Goal: Check status: Check status

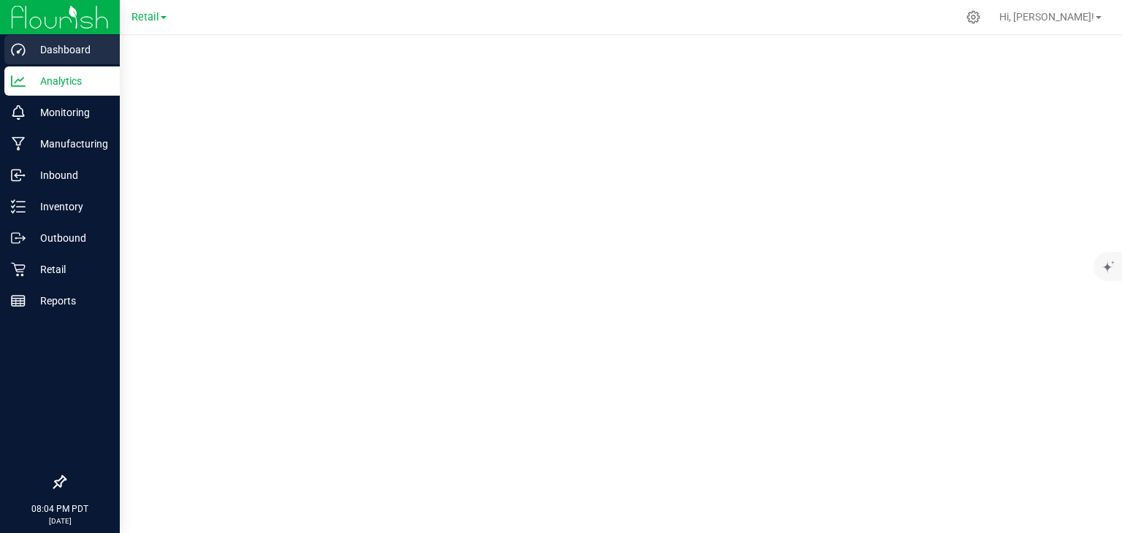
click at [36, 52] on p "Dashboard" at bounding box center [70, 50] width 88 height 18
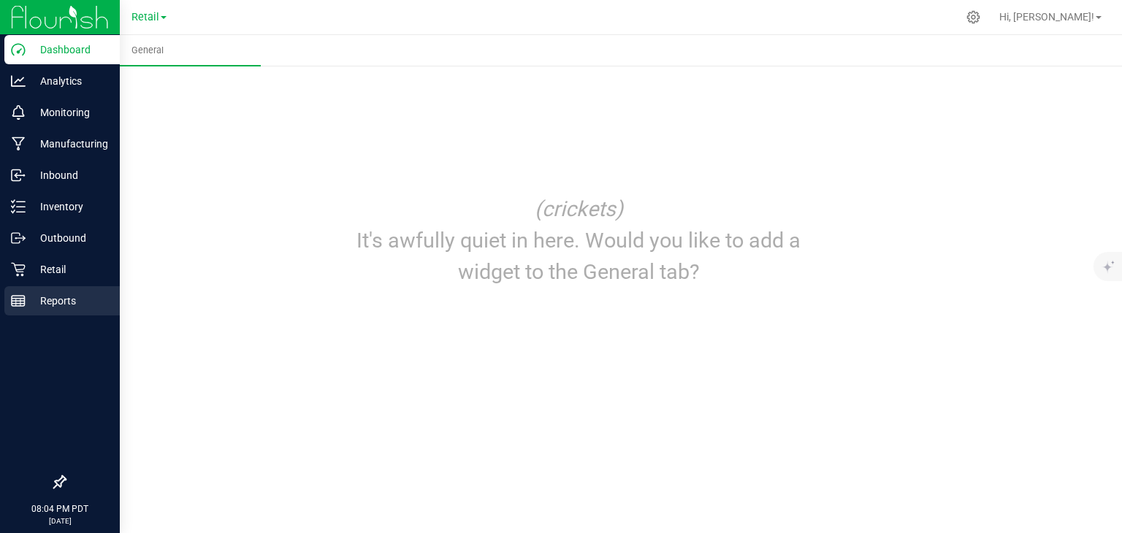
click at [24, 296] on rect at bounding box center [18, 301] width 13 height 10
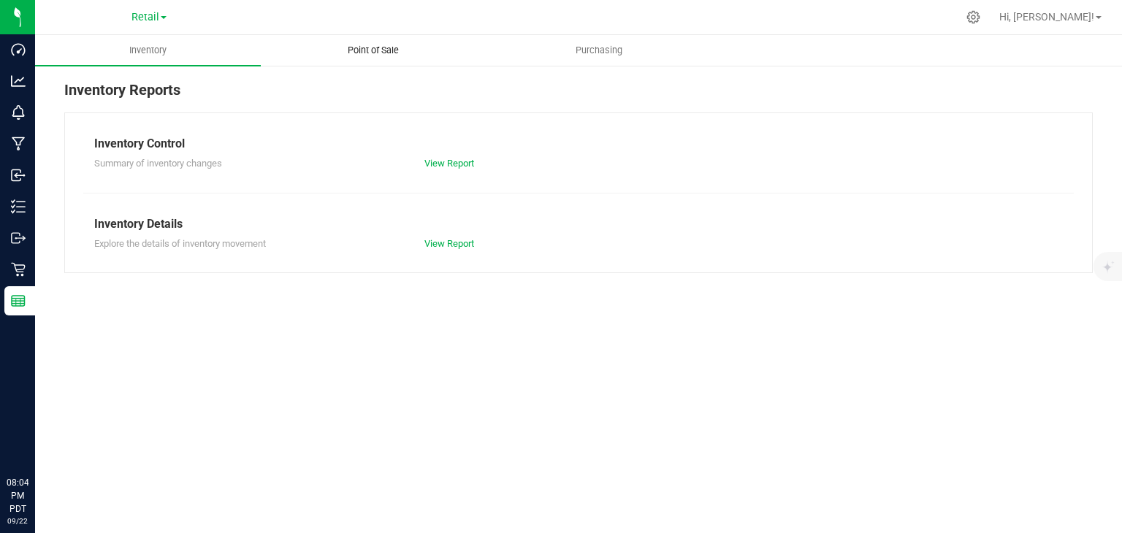
click at [368, 55] on span "Point of Sale" at bounding box center [373, 50] width 91 height 13
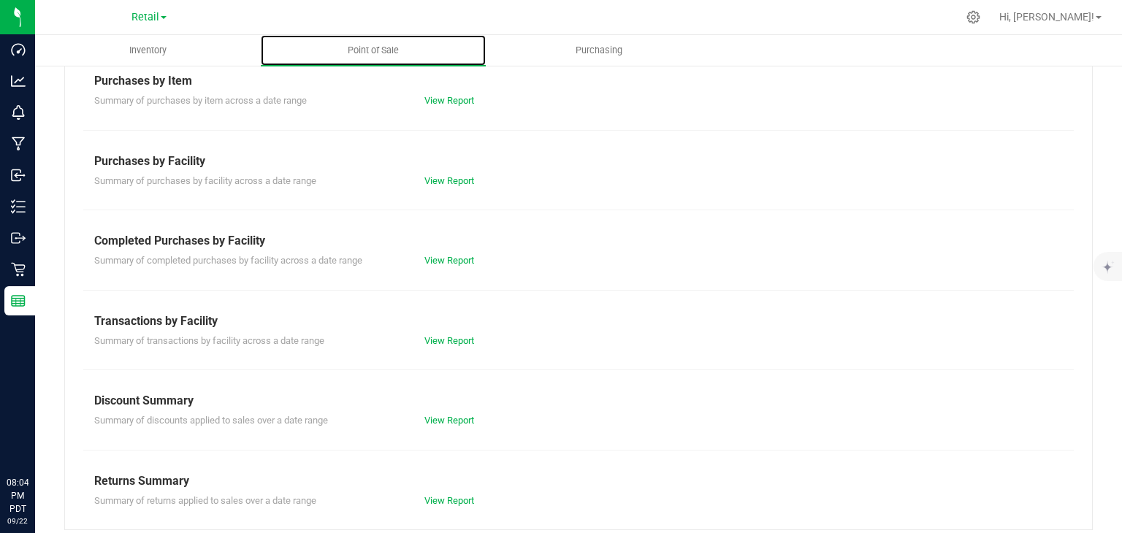
scroll to position [234, 0]
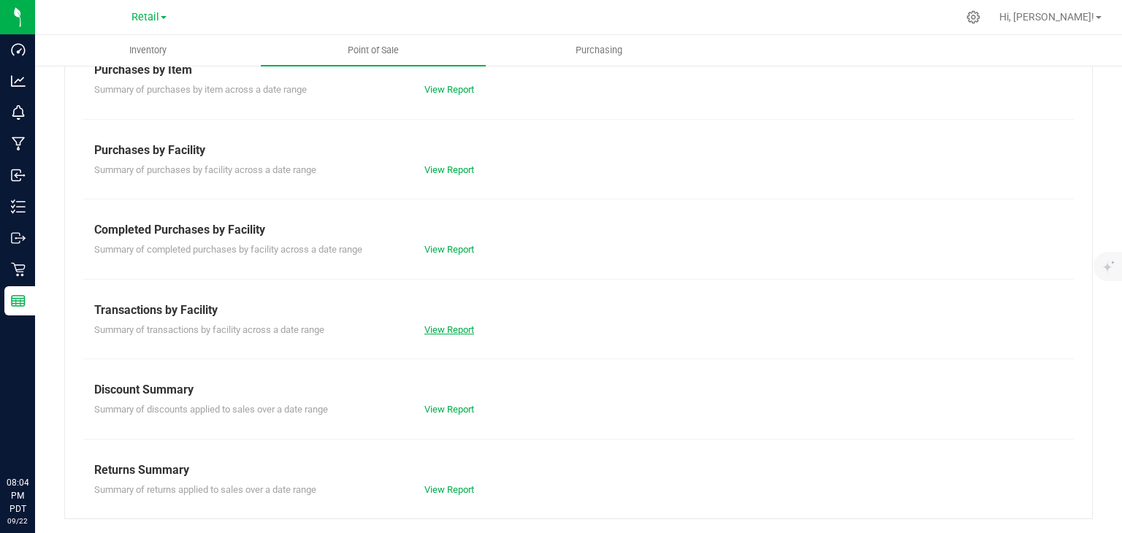
click at [429, 328] on link "View Report" at bounding box center [449, 329] width 50 height 11
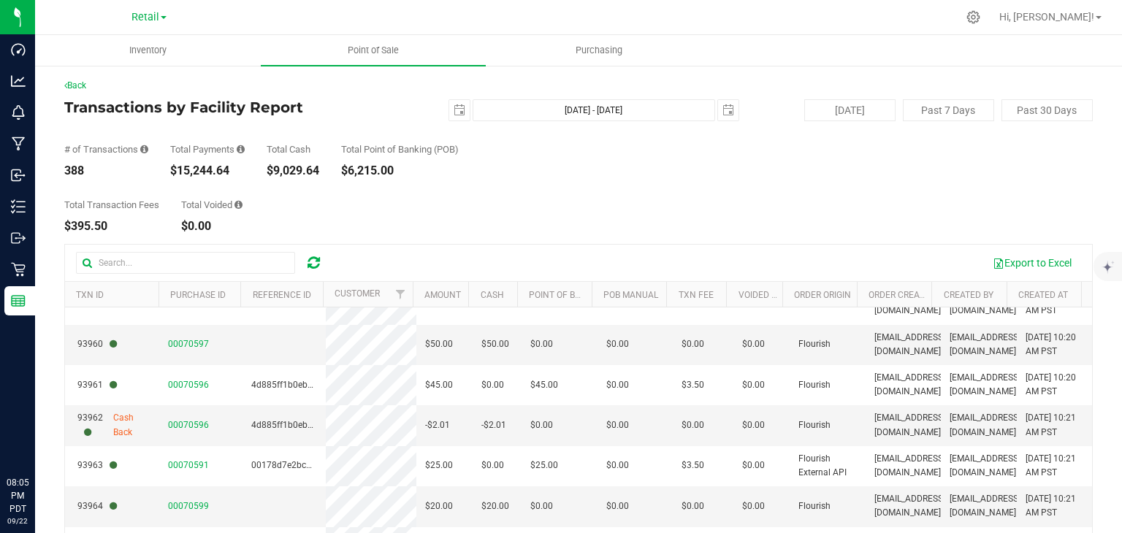
scroll to position [873, 0]
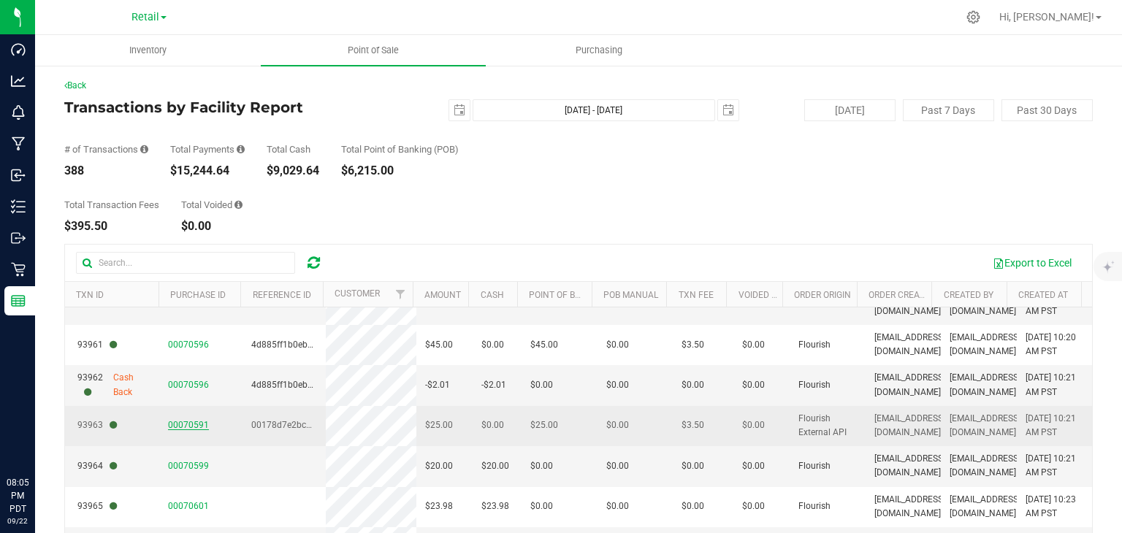
click at [184, 421] on span "00070591" at bounding box center [188, 425] width 41 height 10
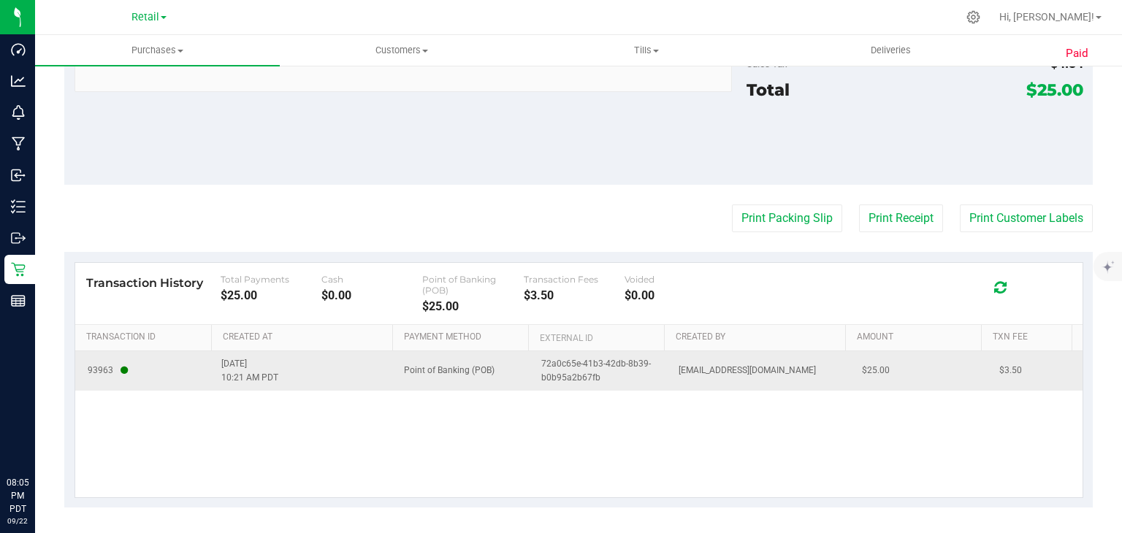
scroll to position [639, 0]
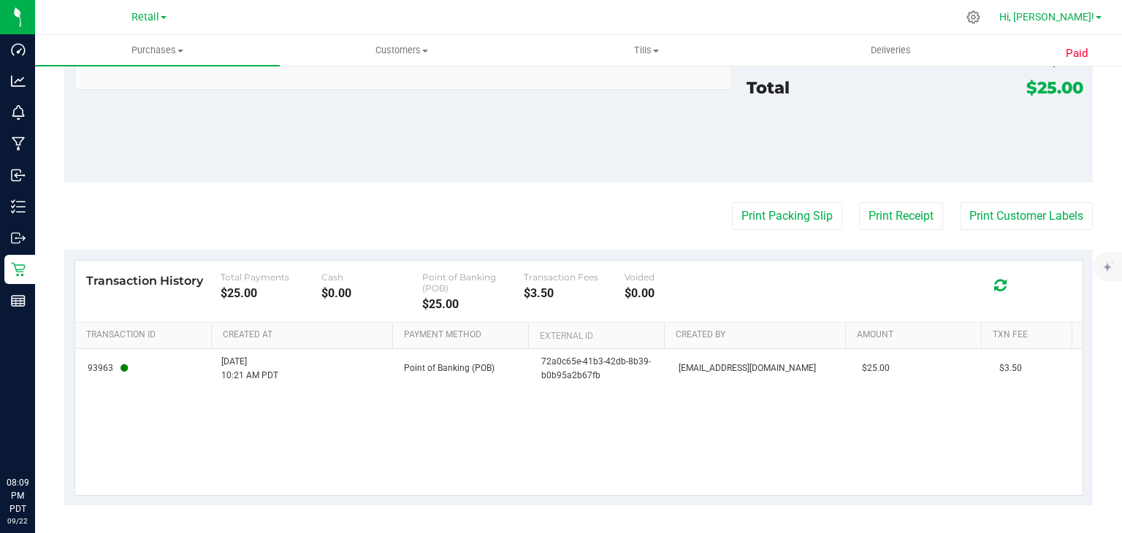
click at [1072, 15] on span "Hi, [PERSON_NAME]!" at bounding box center [1046, 17] width 95 height 12
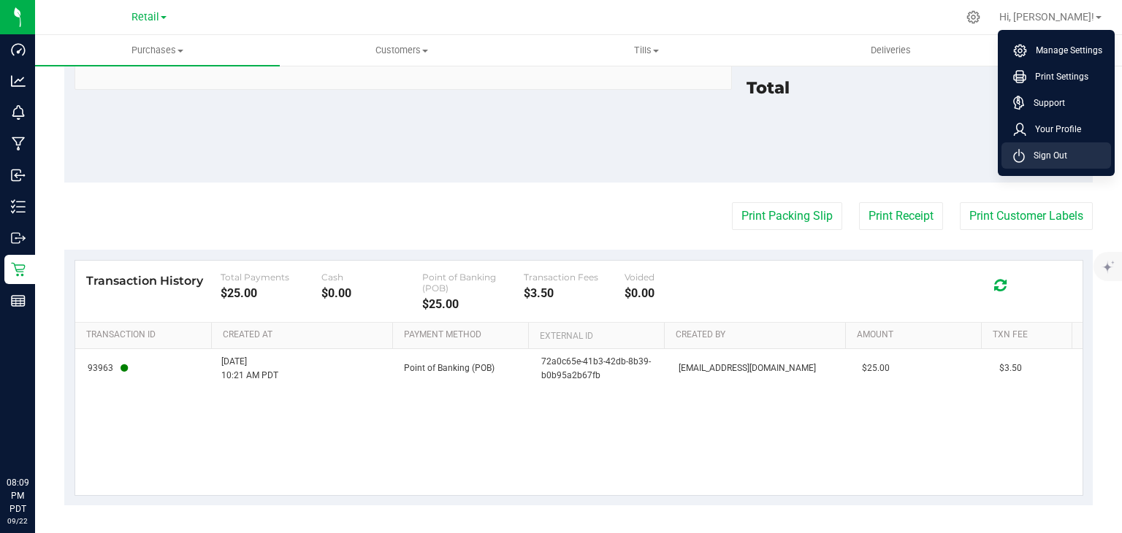
click at [1037, 156] on span "Sign Out" at bounding box center [1045, 155] width 42 height 15
